Goal: Browse casually: Explore the website without a specific task or goal

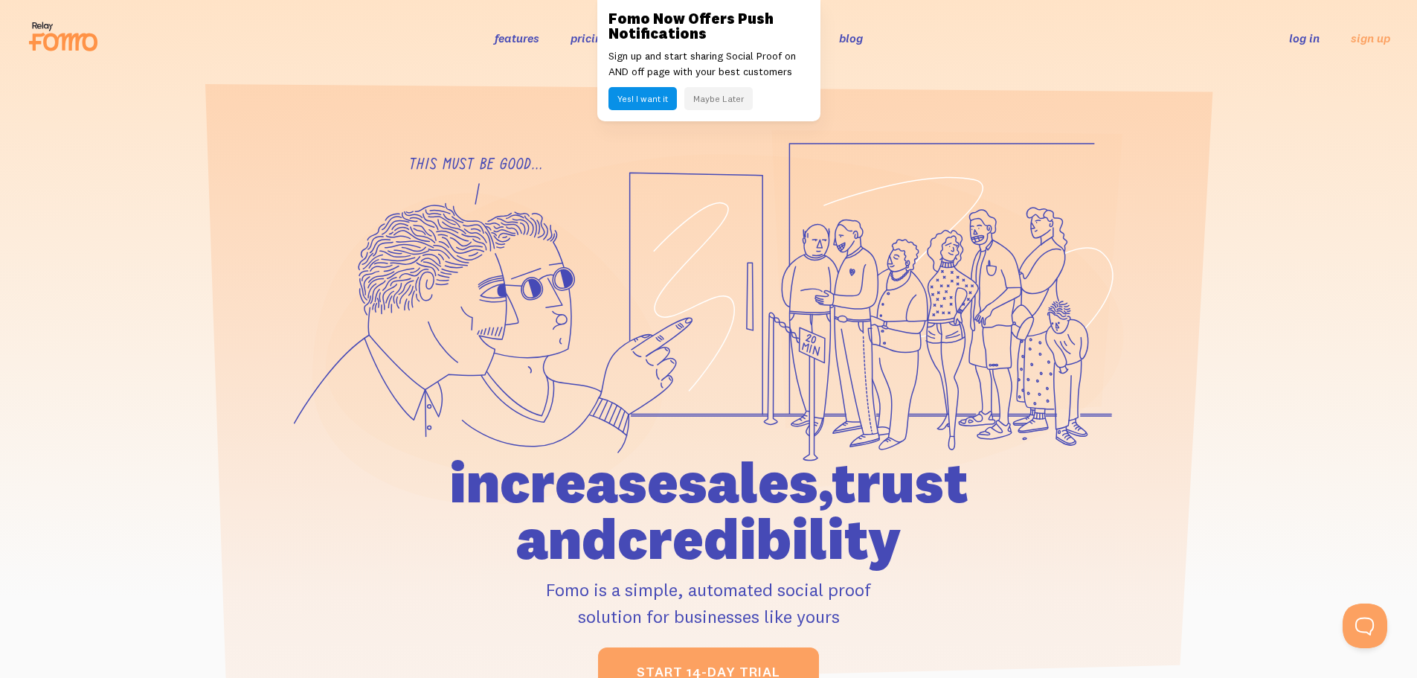
drag, startPoint x: 738, startPoint y: 97, endPoint x: 776, endPoint y: 82, distance: 41.0
click at [738, 97] on button "Maybe Later" at bounding box center [718, 98] width 68 height 23
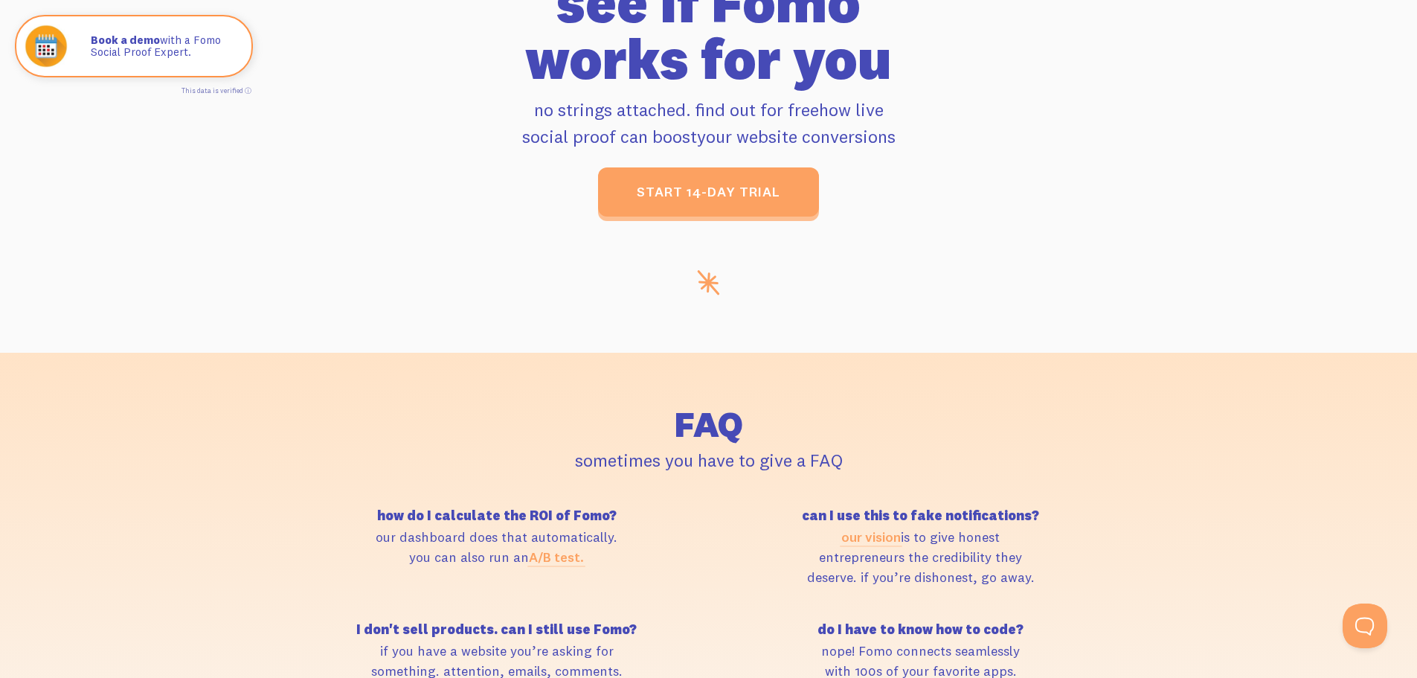
click at [1270, 319] on section "see if Fomo works for you no strings attached. find out for free how live socia…" at bounding box center [708, 163] width 1417 height 379
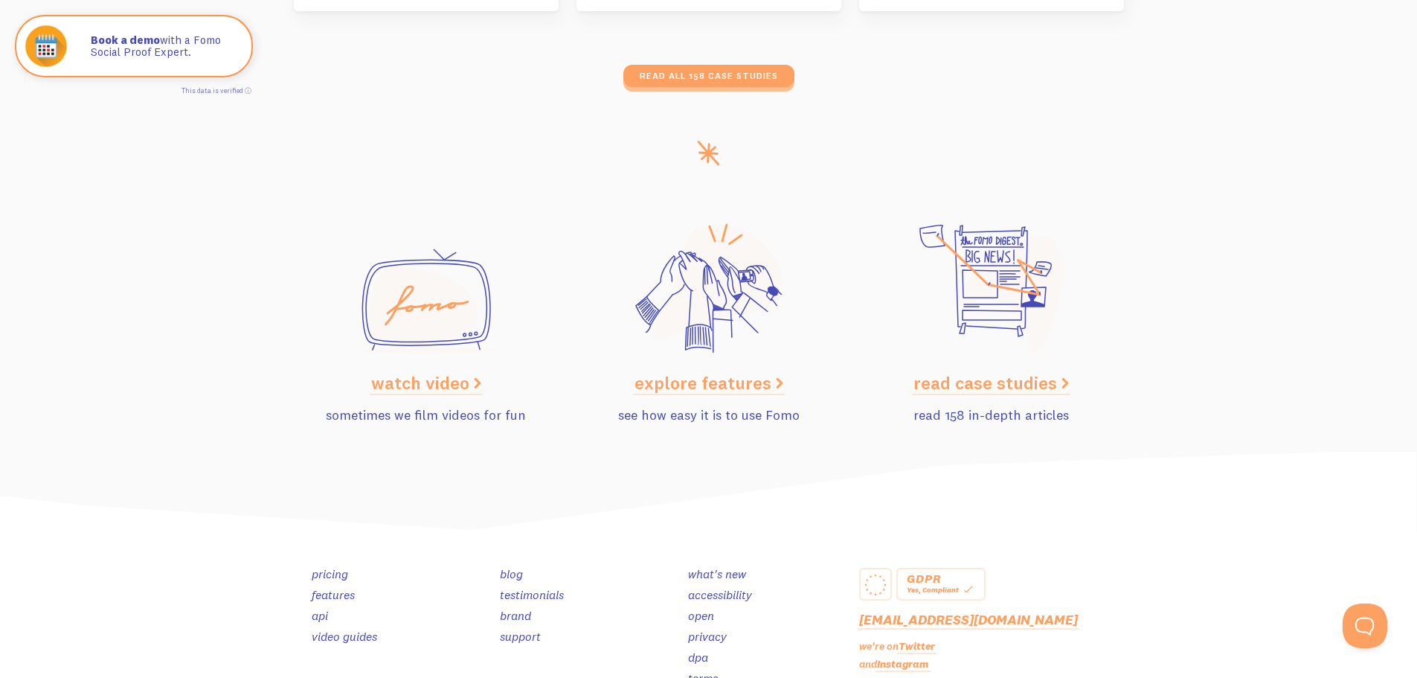
scroll to position [7461, 0]
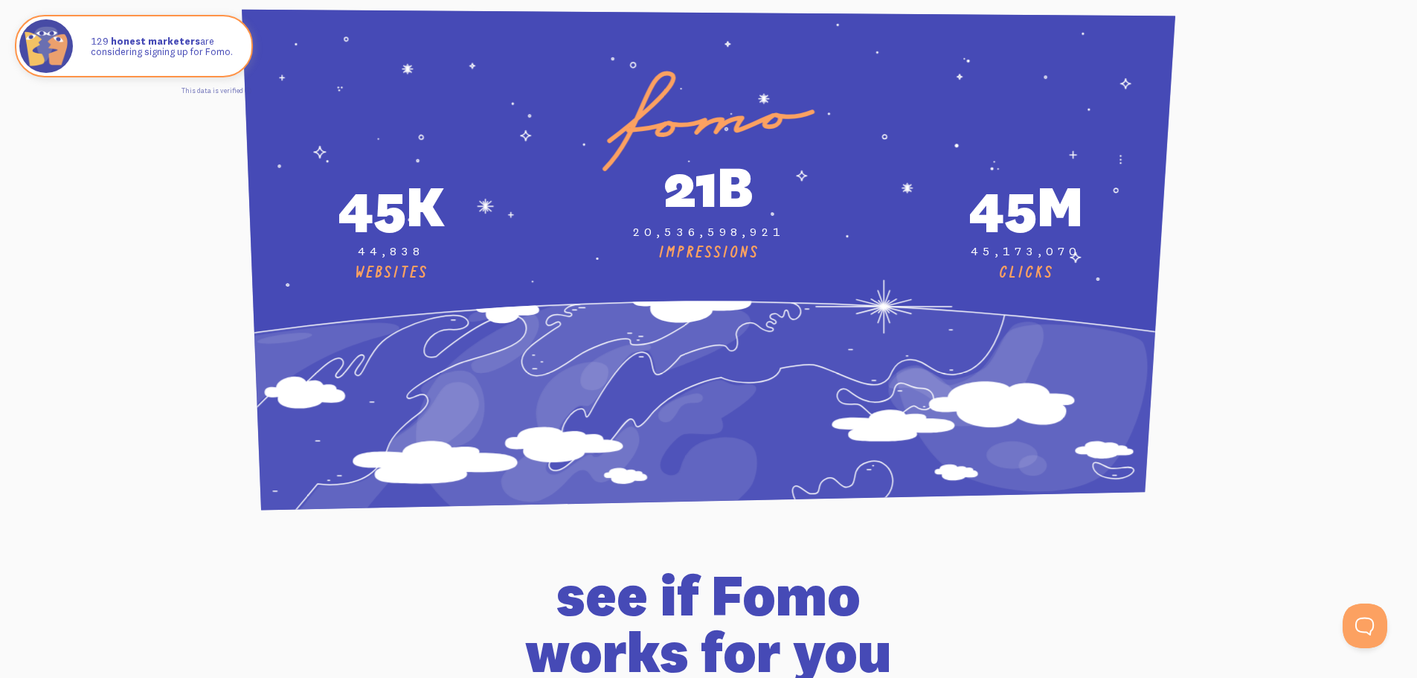
scroll to position [5155, 0]
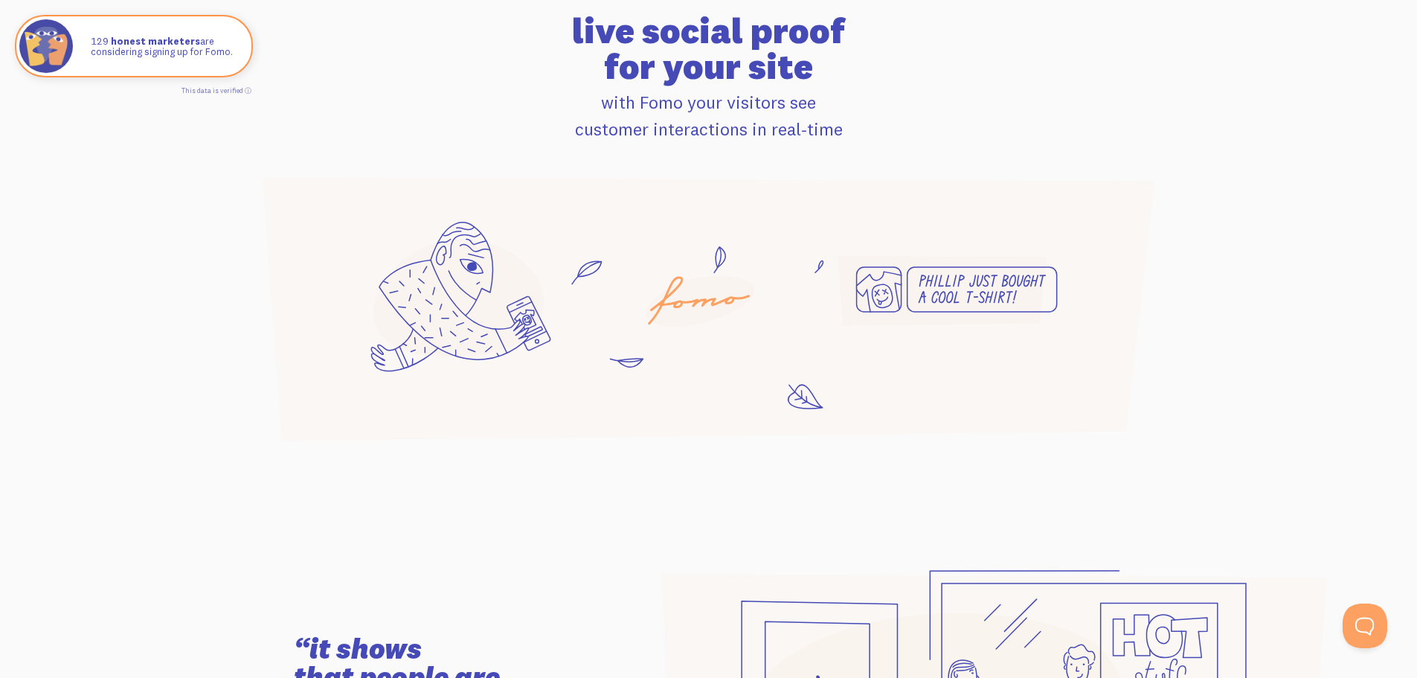
click at [642, 201] on icon at bounding box center [709, 309] width 892 height 263
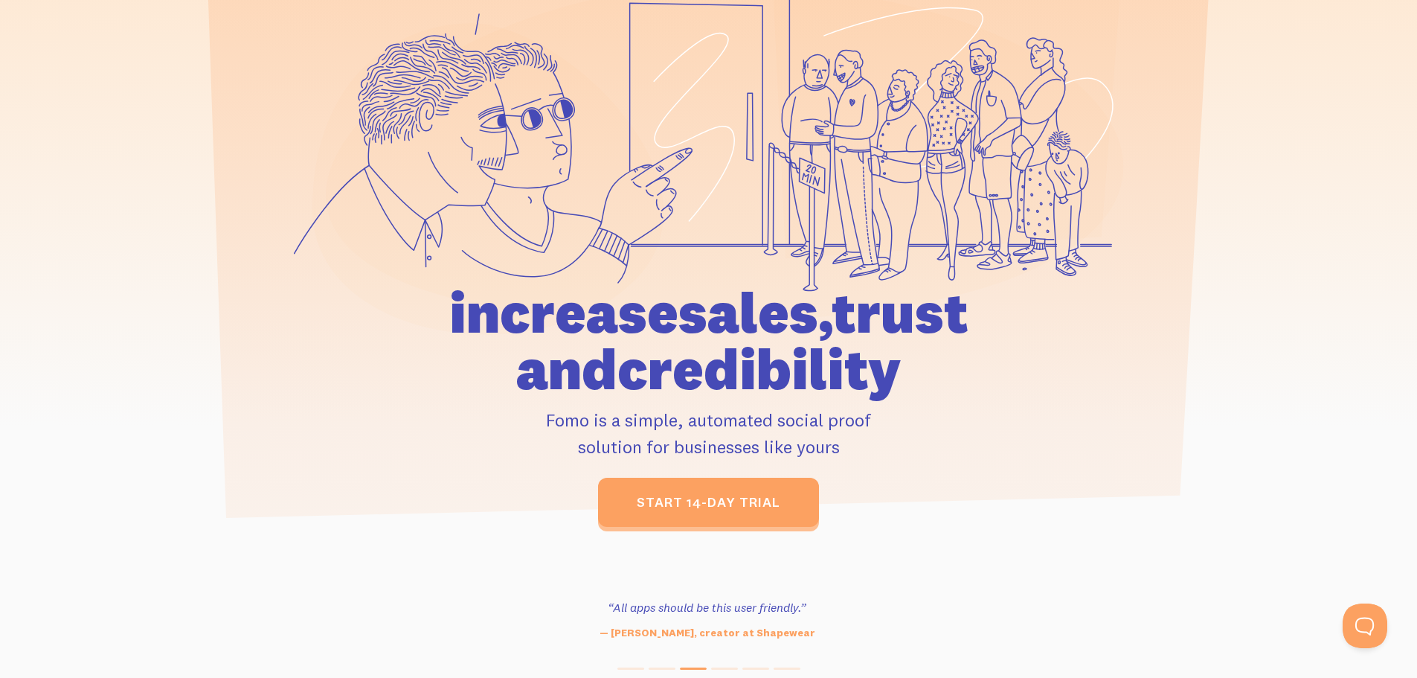
scroll to position [0, 0]
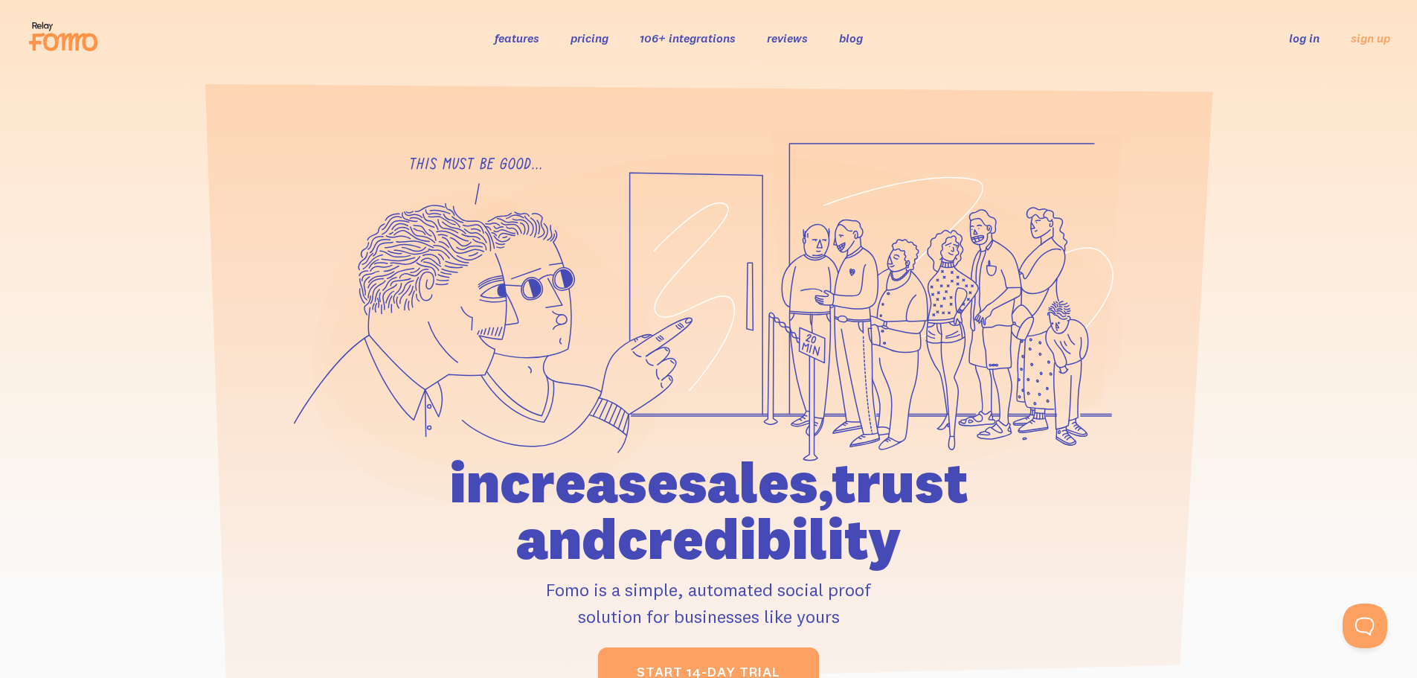
click at [787, 37] on link "reviews" at bounding box center [787, 37] width 41 height 15
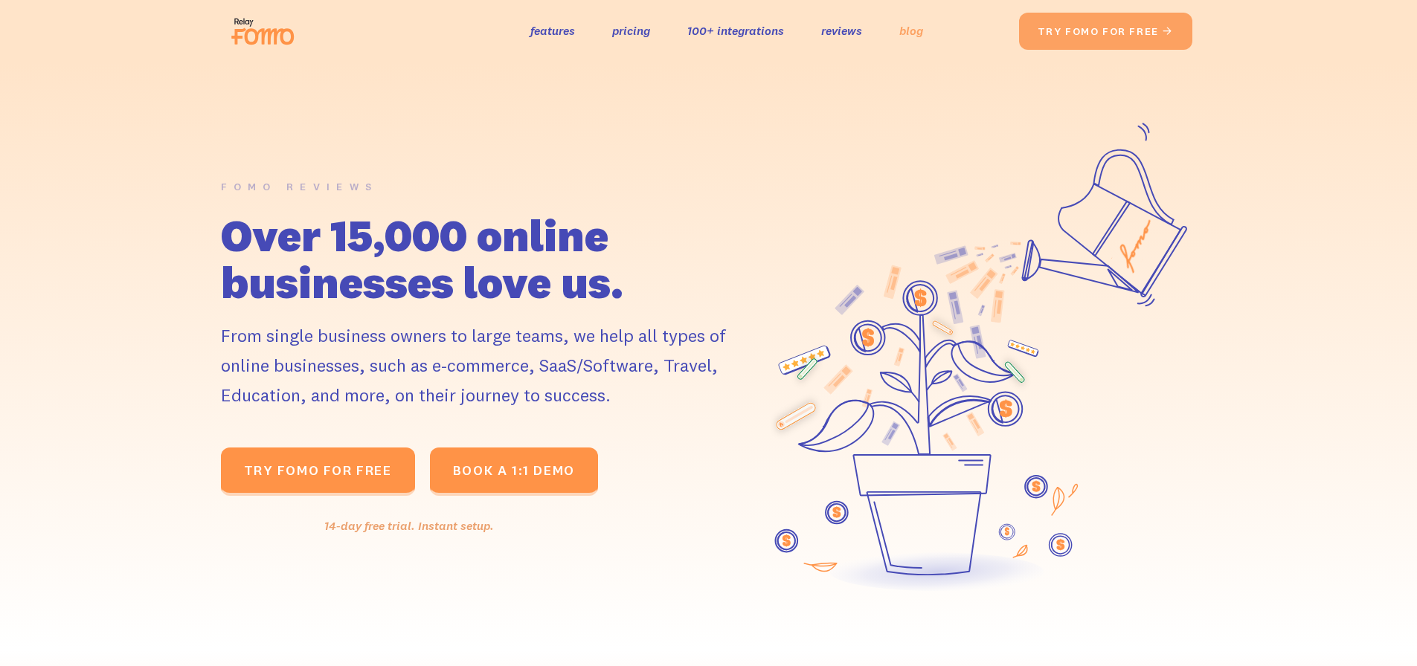
click at [907, 36] on link "blog" at bounding box center [911, 31] width 24 height 22
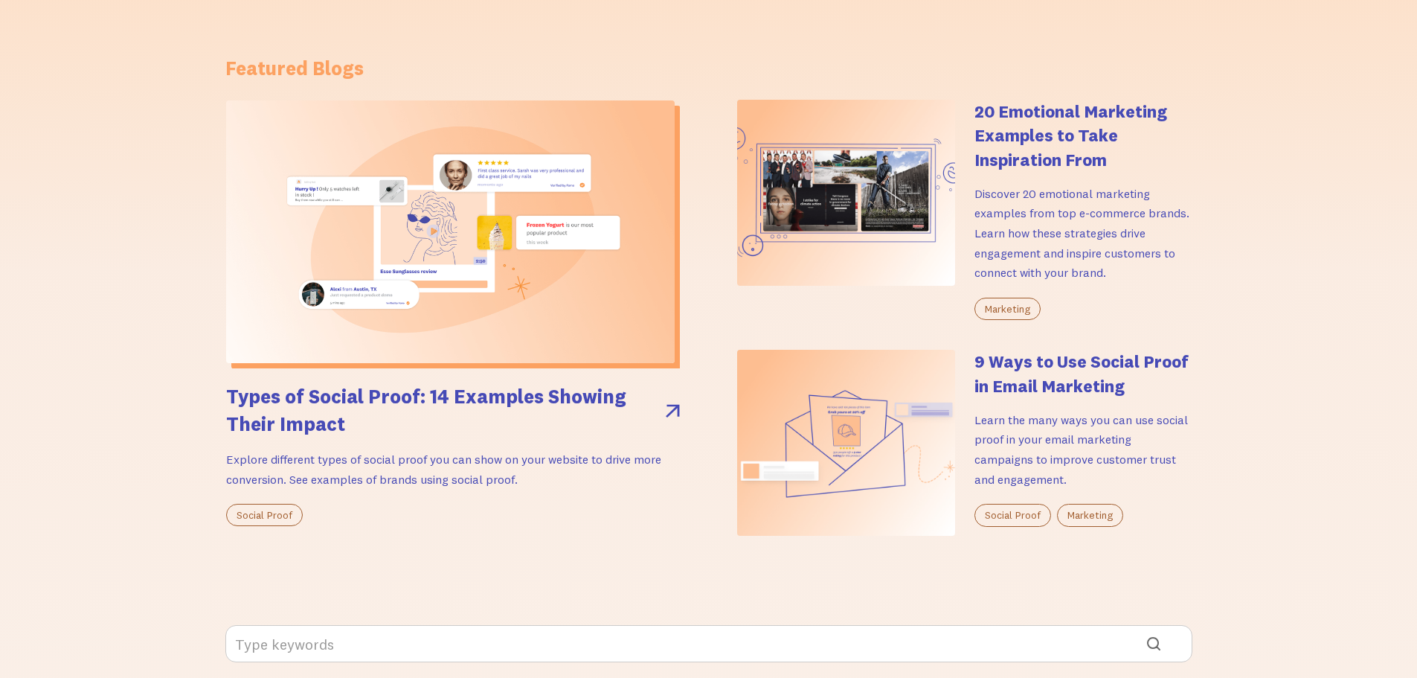
scroll to position [297, 0]
